Goal: Task Accomplishment & Management: Manage account settings

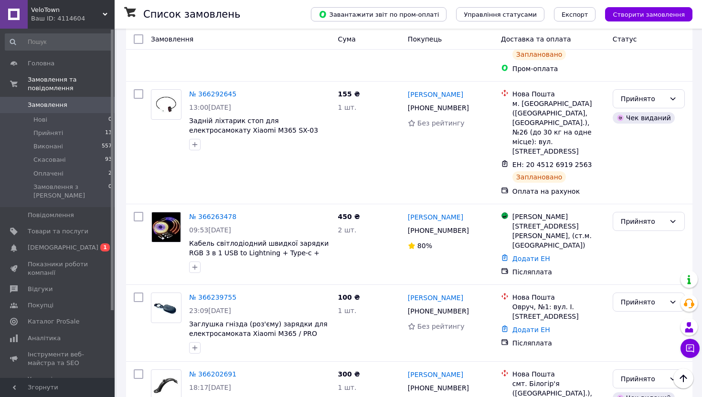
scroll to position [519, 0]
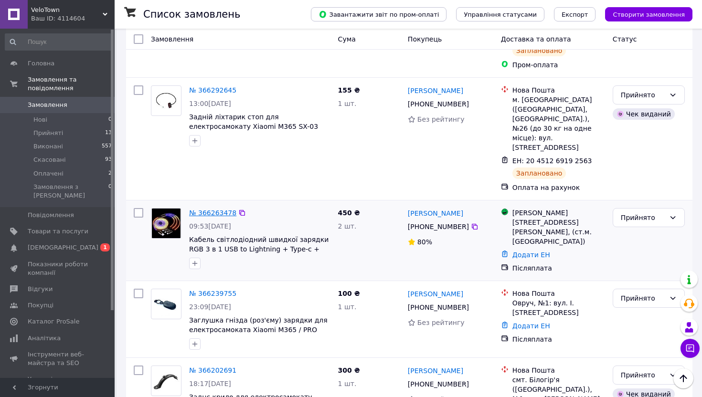
click at [204, 209] on link "№ 366263478" at bounding box center [212, 213] width 47 height 8
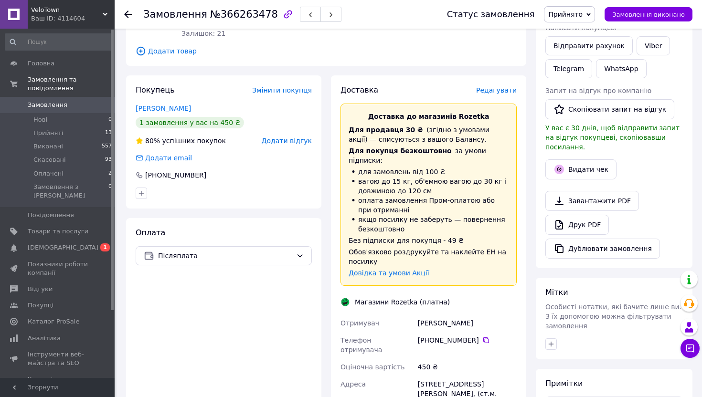
scroll to position [95, 0]
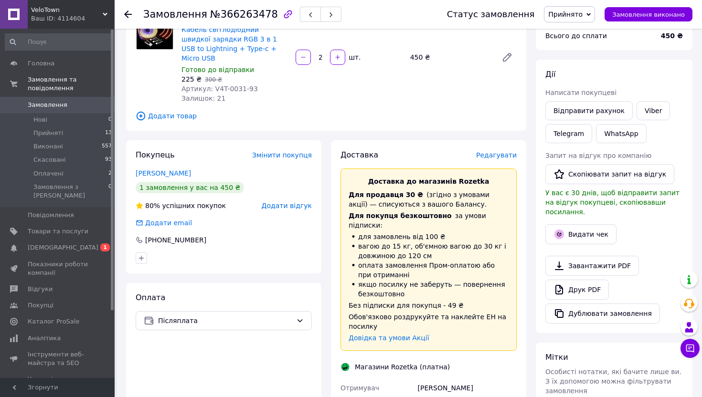
click at [491, 151] on span "Редагувати" at bounding box center [496, 155] width 41 height 8
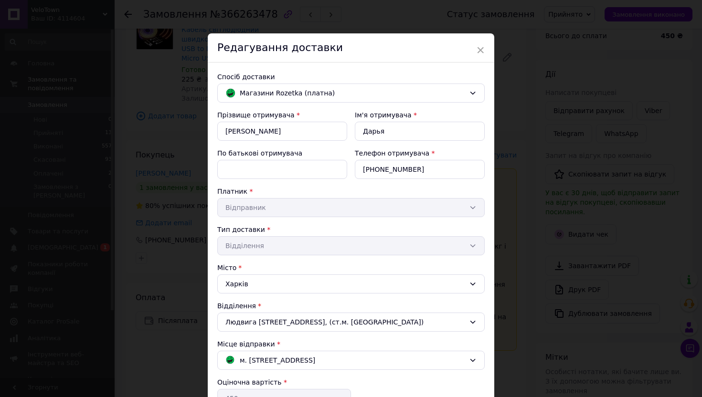
scroll to position [139, 0]
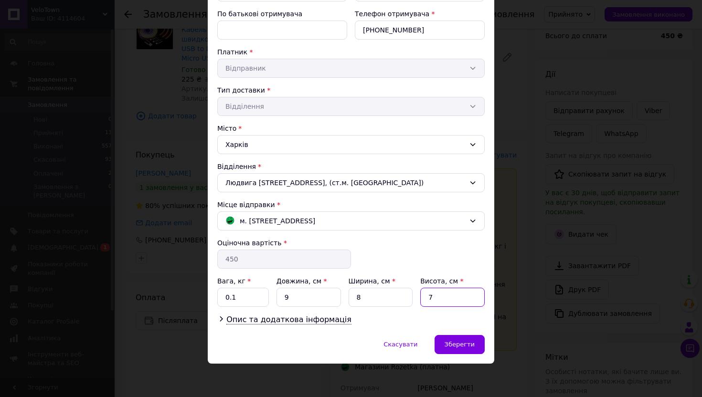
click at [435, 291] on input "7" at bounding box center [452, 297] width 64 height 19
click at [448, 296] on input "7" at bounding box center [452, 297] width 64 height 19
type input "3"
click at [258, 322] on span "Опис та додаткова інформація" at bounding box center [288, 320] width 125 height 10
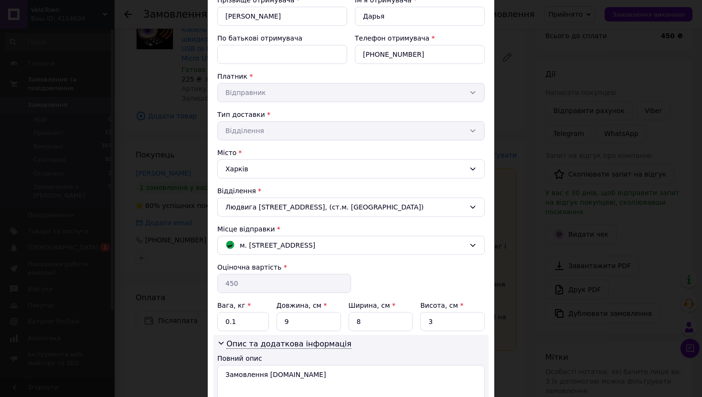
scroll to position [195, 0]
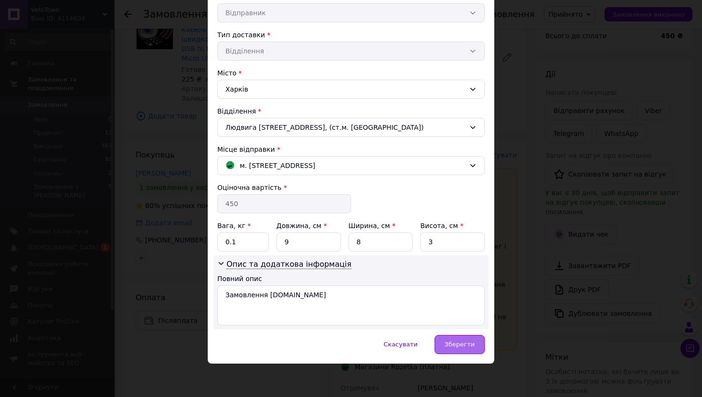
click at [453, 347] on span "Зберегти" at bounding box center [459, 344] width 30 height 7
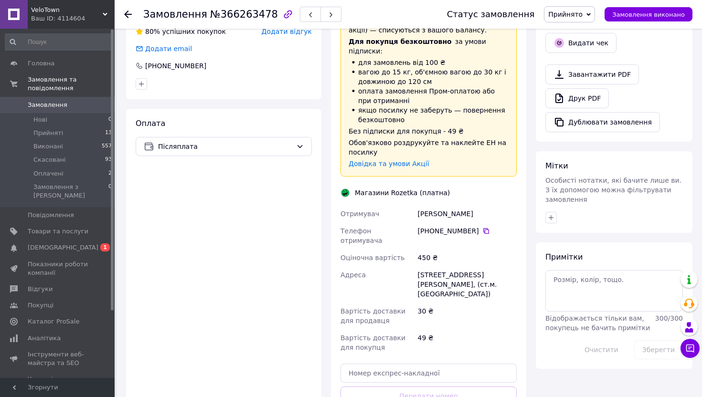
scroll to position [188, 0]
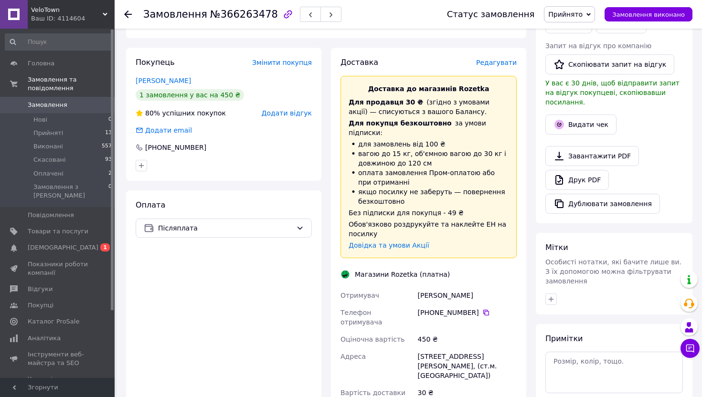
click at [494, 59] on span "Редагувати" at bounding box center [496, 63] width 41 height 8
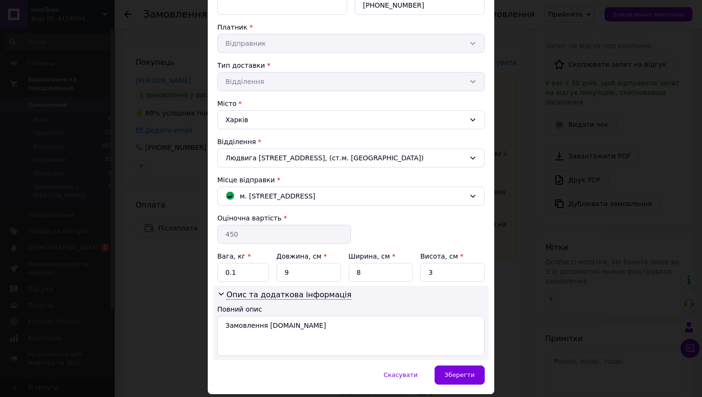
scroll to position [0, 0]
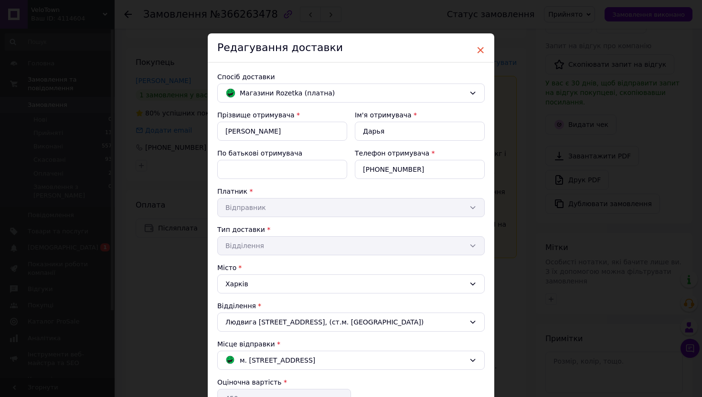
click at [479, 46] on span "×" at bounding box center [480, 50] width 9 height 16
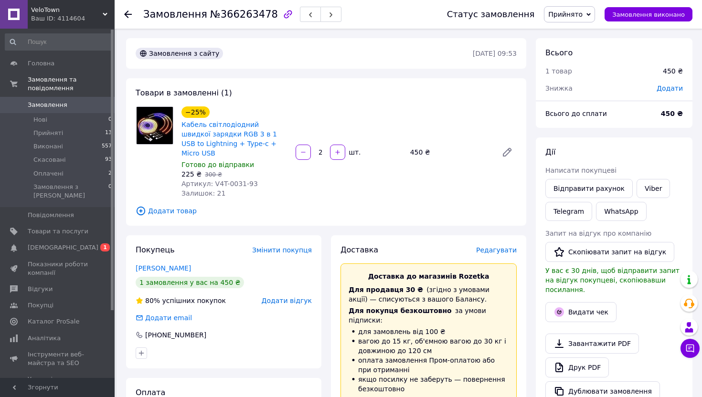
click at [671, 87] on span "Додати" at bounding box center [669, 88] width 26 height 8
click at [660, 126] on icon at bounding box center [663, 127] width 8 height 8
click at [649, 146] on li "₴" at bounding box center [655, 146] width 38 height 17
click at [611, 125] on input "text" at bounding box center [604, 126] width 56 height 19
type input "100"
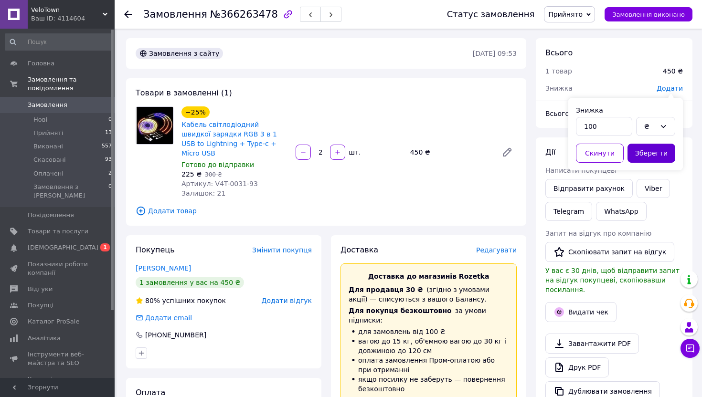
click at [644, 154] on button "Зберегти" at bounding box center [651, 153] width 48 height 19
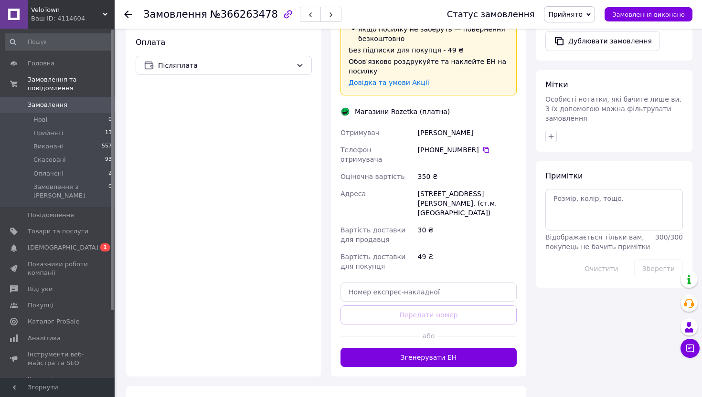
scroll to position [416, 0]
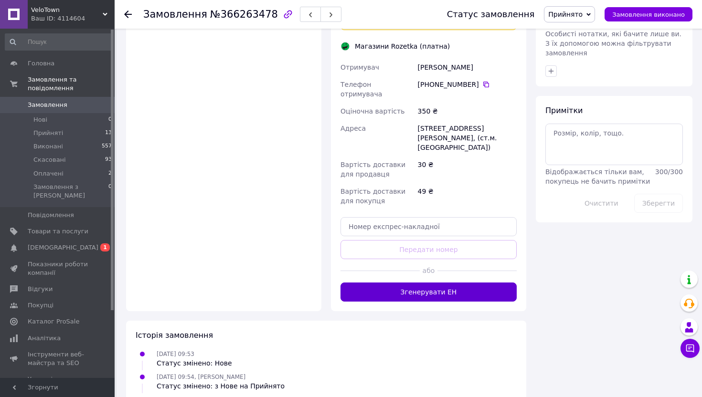
click at [444, 283] on button "Згенерувати ЕН" at bounding box center [428, 292] width 176 height 19
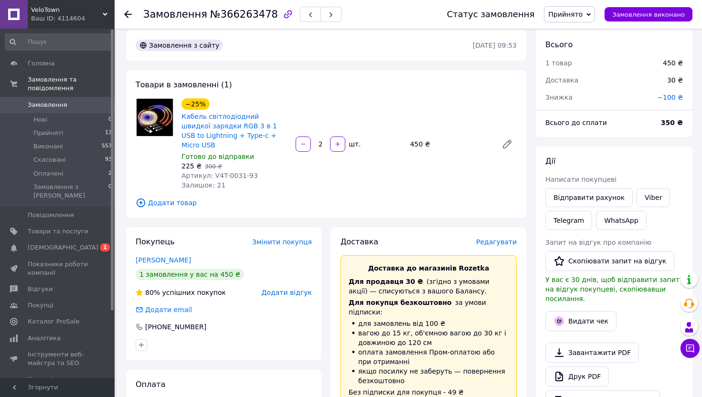
scroll to position [7, 0]
click at [573, 315] on button "Видати чек" at bounding box center [580, 322] width 71 height 20
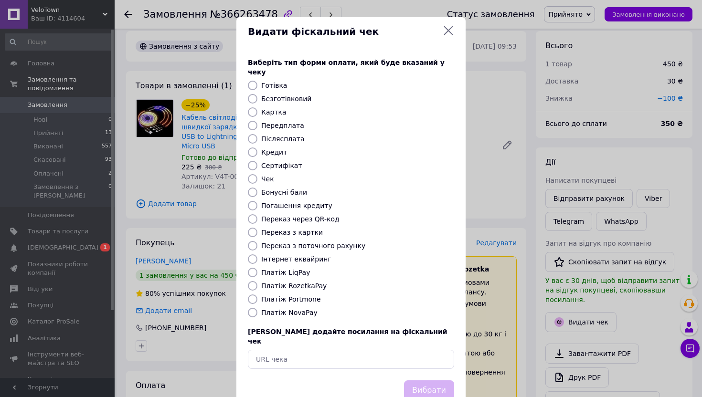
click at [250, 134] on input "Післясплата" at bounding box center [253, 139] width 10 height 10
radio input "true"
click at [418, 380] on button "Вибрати" at bounding box center [429, 390] width 50 height 21
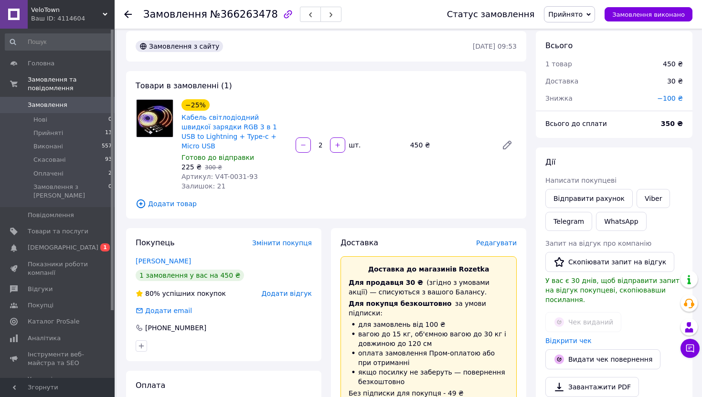
click at [127, 11] on use at bounding box center [128, 14] width 8 height 8
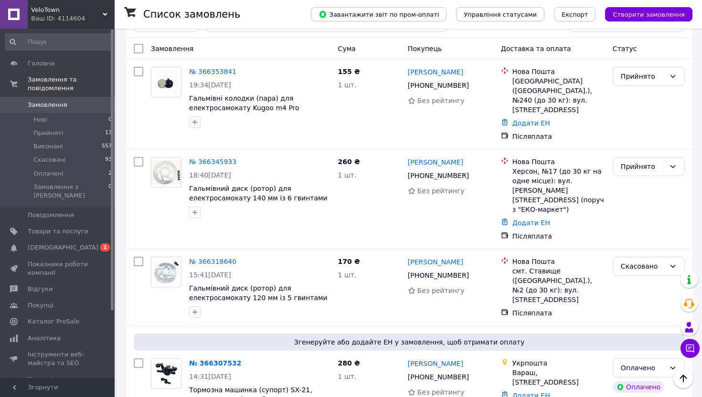
scroll to position [32, 0]
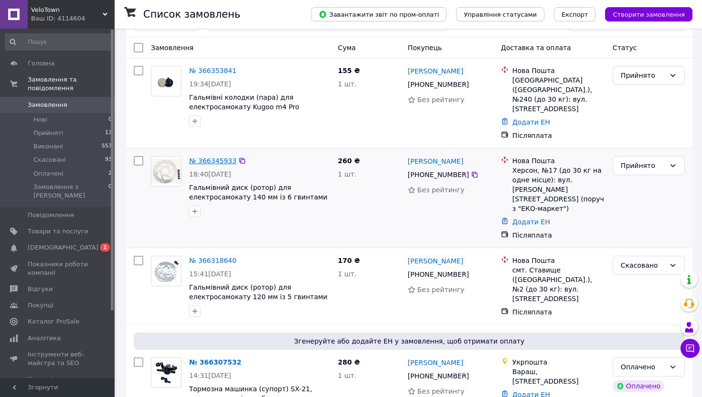
click at [217, 157] on link "№ 366345933" at bounding box center [212, 161] width 47 height 8
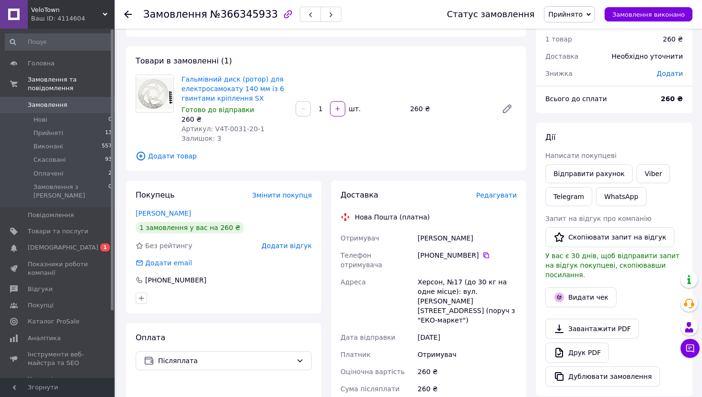
click at [492, 195] on span "Редагувати" at bounding box center [496, 195] width 41 height 8
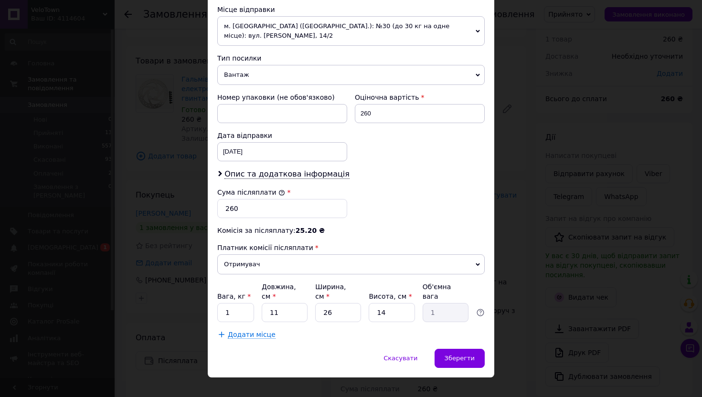
scroll to position [350, 0]
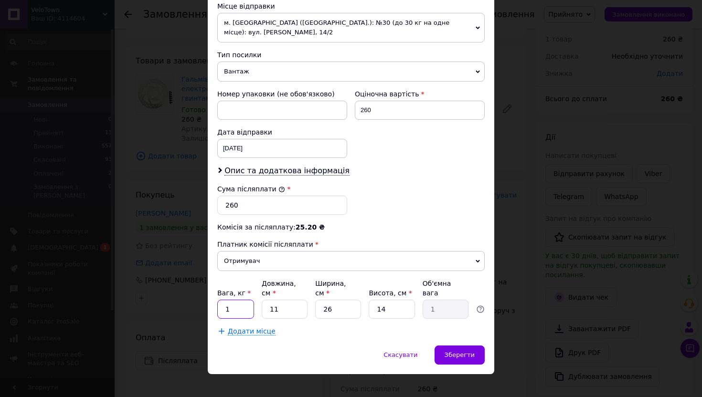
click at [234, 302] on input "1" at bounding box center [235, 309] width 37 height 19
type input "0.2"
click at [290, 300] on input "11" at bounding box center [285, 309] width 46 height 19
type input "1"
type input "0.1"
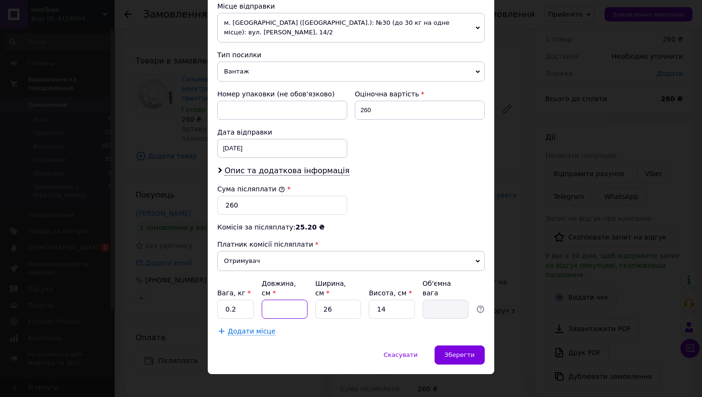
type input "2"
type input "0.18"
type input "20"
type input "1.82"
type input "20"
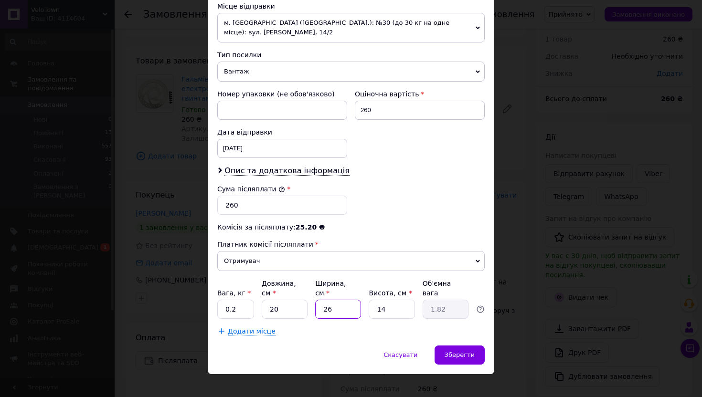
click at [343, 300] on input "26" at bounding box center [338, 309] width 46 height 19
type input "2"
type input "0.14"
type input "1"
type input "0.1"
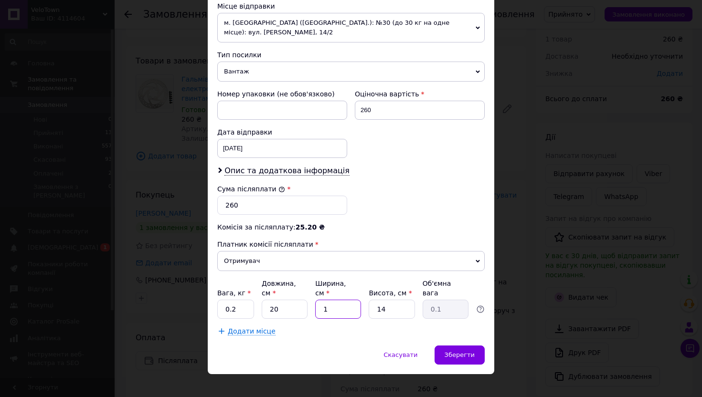
type input "19"
type input "1.33"
type input "19"
click at [393, 301] on input "14" at bounding box center [391, 309] width 46 height 19
type input "1"
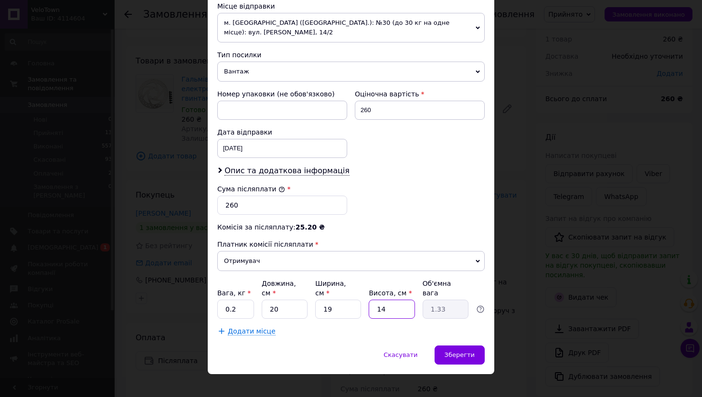
type input "0.1"
type input "1"
type input "0.1"
type input "1"
click at [451, 351] on span "Зберегти" at bounding box center [459, 354] width 30 height 7
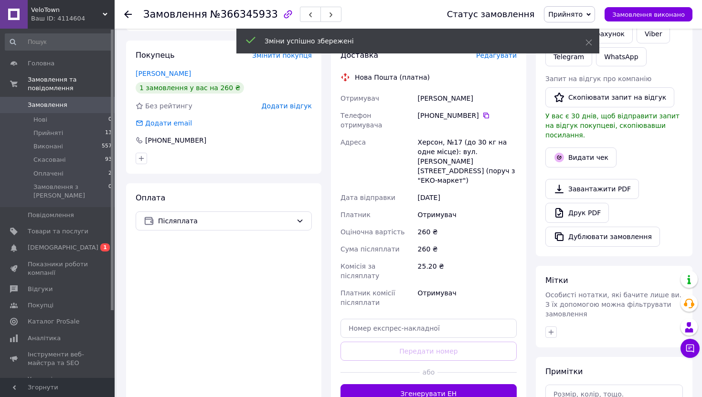
scroll to position [242, 0]
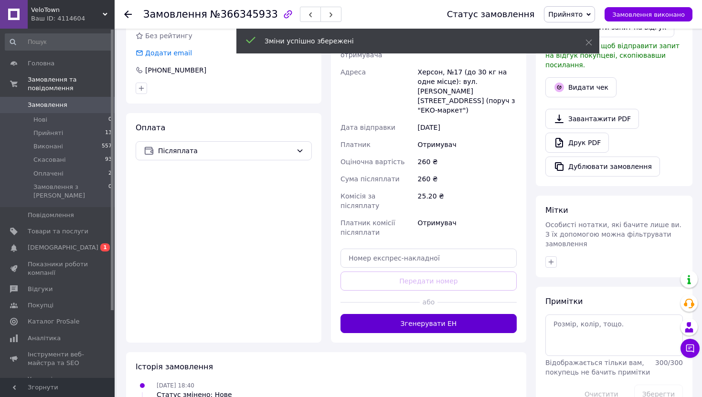
click at [448, 314] on button "Згенерувати ЕН" at bounding box center [428, 323] width 176 height 19
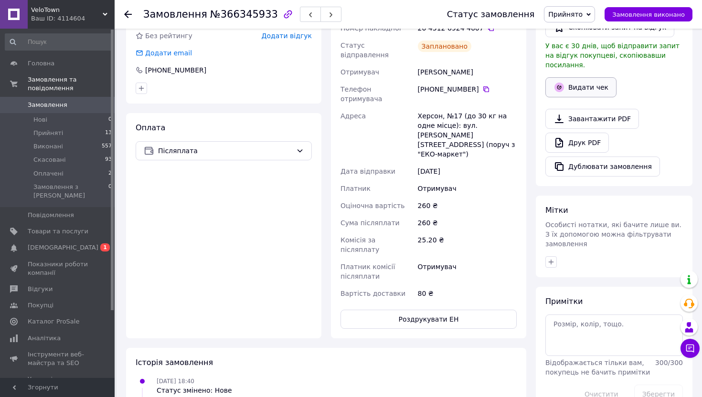
click at [580, 79] on button "Видати чек" at bounding box center [580, 87] width 71 height 20
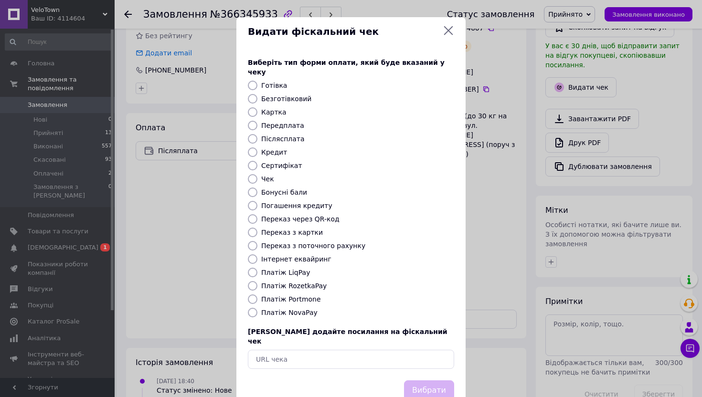
click at [266, 135] on label "Післясплата" at bounding box center [282, 139] width 43 height 8
click at [257, 134] on input "Післясплата" at bounding box center [253, 139] width 10 height 10
radio input "true"
click at [419, 380] on button "Вибрати" at bounding box center [429, 390] width 50 height 21
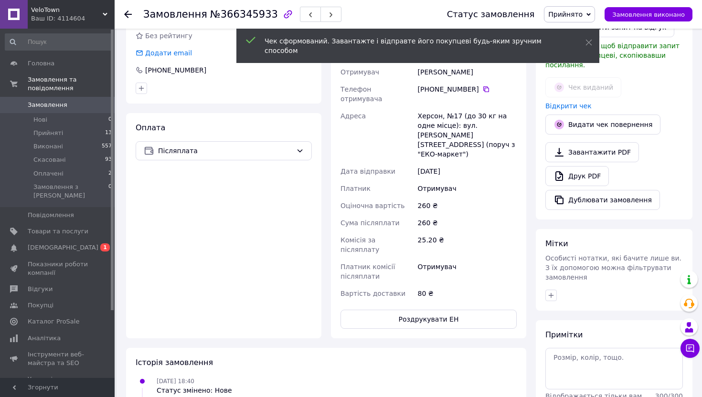
click at [126, 13] on icon at bounding box center [128, 14] width 8 height 8
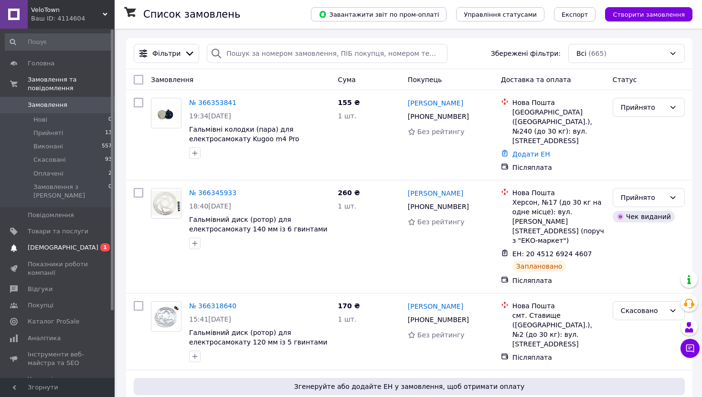
click at [57, 240] on link "Сповіщення 0 1" at bounding box center [58, 248] width 117 height 16
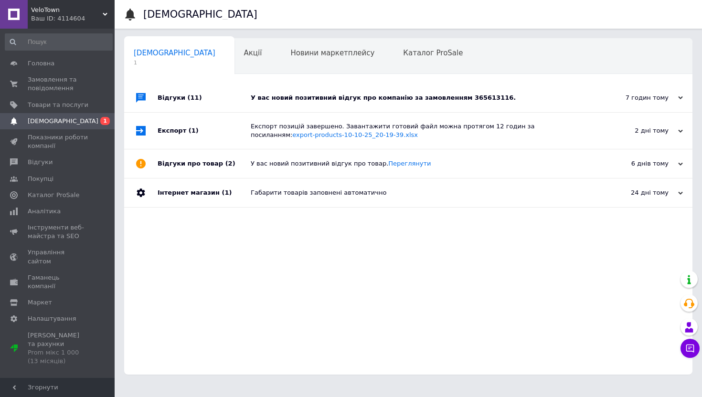
click at [295, 95] on div "У вас новий позитивний відгук про компанію за замовленням 365613116." at bounding box center [419, 98] width 336 height 9
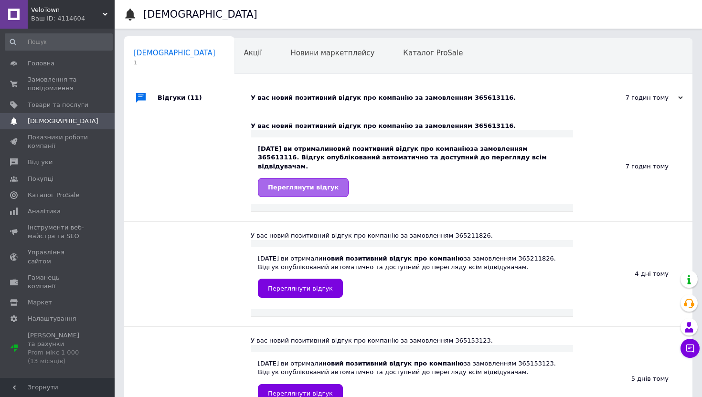
click at [313, 184] on span "Переглянути відгук" at bounding box center [303, 187] width 71 height 7
click at [38, 79] on span "Замовлення та повідомлення" at bounding box center [58, 83] width 61 height 17
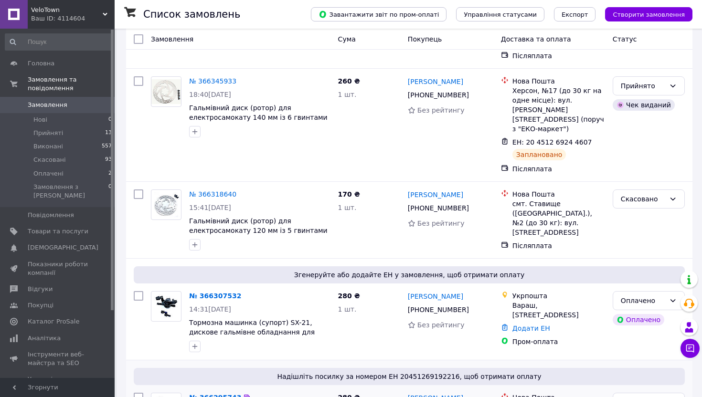
scroll to position [258, 0]
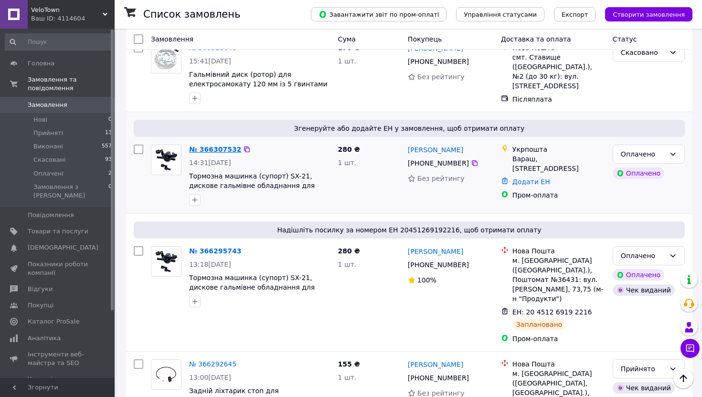
click at [208, 146] on link "№ 366307532" at bounding box center [215, 150] width 52 height 8
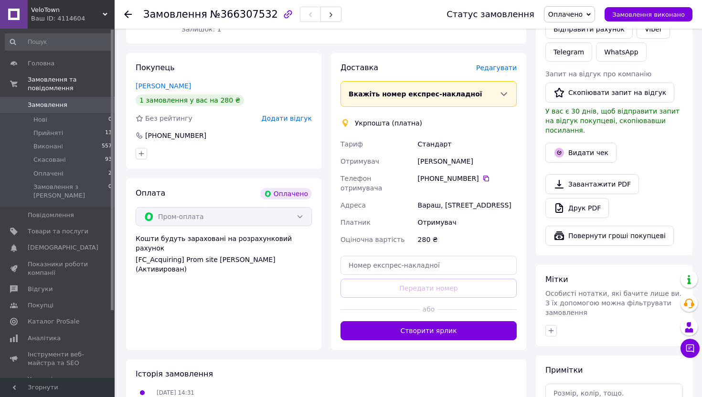
scroll to position [212, 0]
click at [496, 63] on span "Редагувати" at bounding box center [496, 67] width 41 height 8
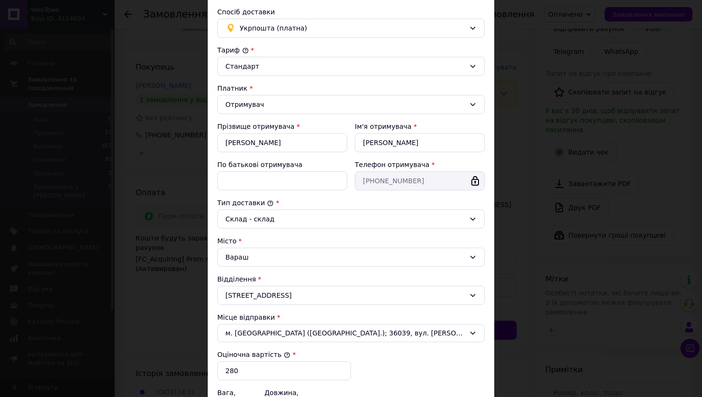
scroll to position [200, 0]
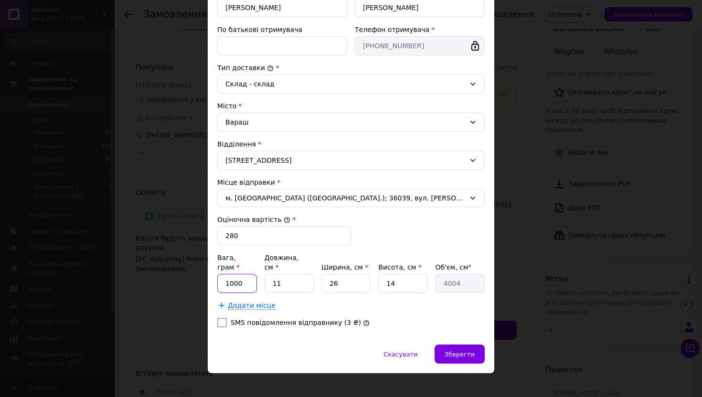
click at [251, 277] on input "1000" at bounding box center [237, 283] width 40 height 19
type input "1"
type input "200"
click at [294, 276] on input "11" at bounding box center [288, 283] width 49 height 19
type input "1"
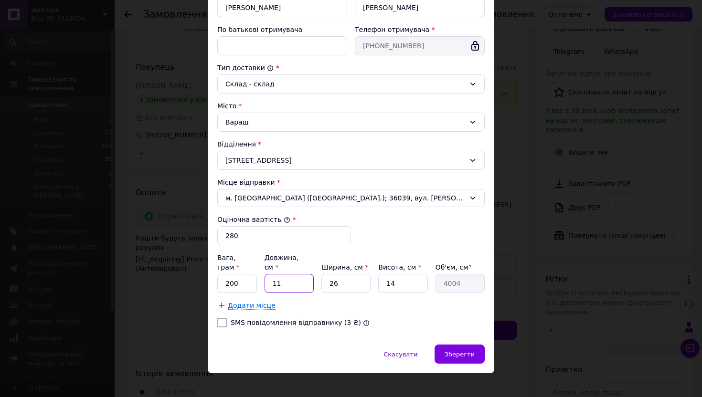
type input "364"
type input "10"
type input "3640"
type input "10"
click at [351, 278] on input "26" at bounding box center [345, 283] width 49 height 19
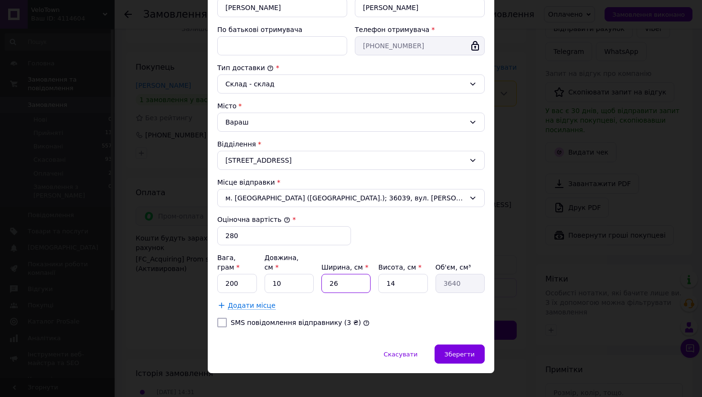
type input "2"
type input "280"
type input "8"
type input "1120"
type input "8"
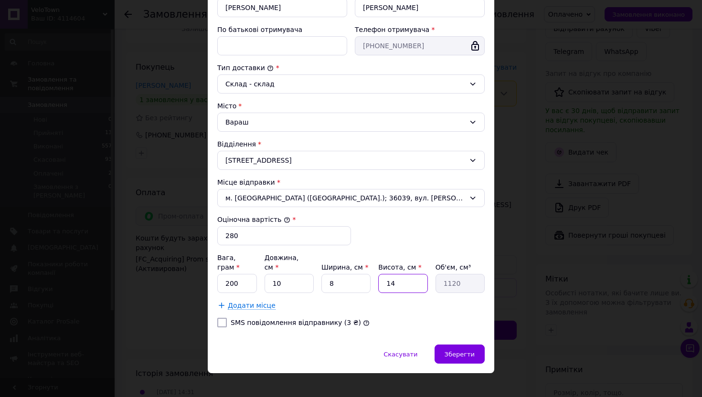
click at [400, 277] on input "14" at bounding box center [402, 283] width 49 height 19
type input "1"
type input "80"
type input "5"
type input "400"
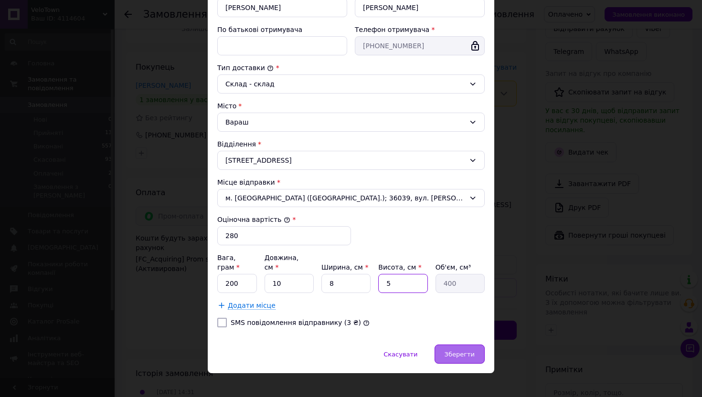
type input "5"
click at [464, 351] on span "Зберегти" at bounding box center [459, 354] width 30 height 7
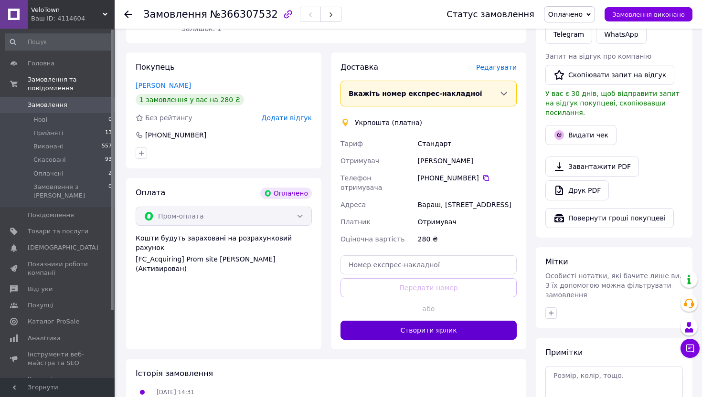
click at [418, 325] on button "Створити ярлик" at bounding box center [428, 330] width 176 height 19
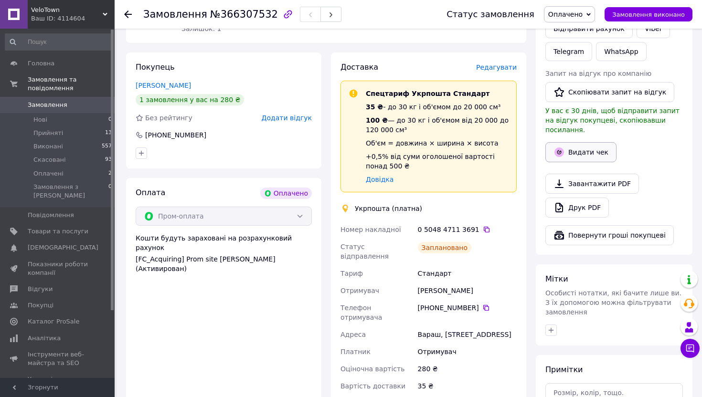
click at [566, 142] on button "Видати чек" at bounding box center [580, 152] width 71 height 20
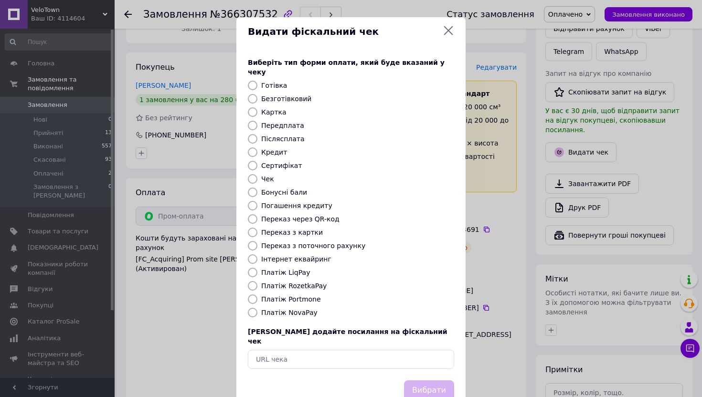
click at [252, 94] on input "Безготівковий" at bounding box center [253, 99] width 10 height 10
radio input "true"
click at [422, 380] on button "Вибрати" at bounding box center [429, 390] width 50 height 21
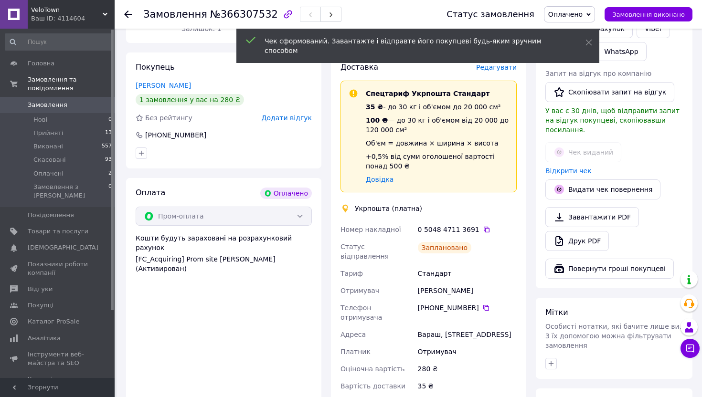
click at [129, 15] on icon at bounding box center [128, 14] width 8 height 8
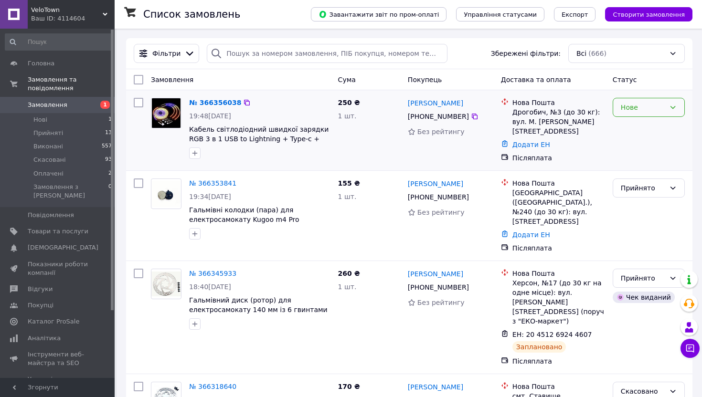
click at [635, 111] on div "Нове" at bounding box center [642, 107] width 44 height 10
click at [632, 130] on li "Прийнято" at bounding box center [648, 127] width 71 height 17
